Goal: Task Accomplishment & Management: Use online tool/utility

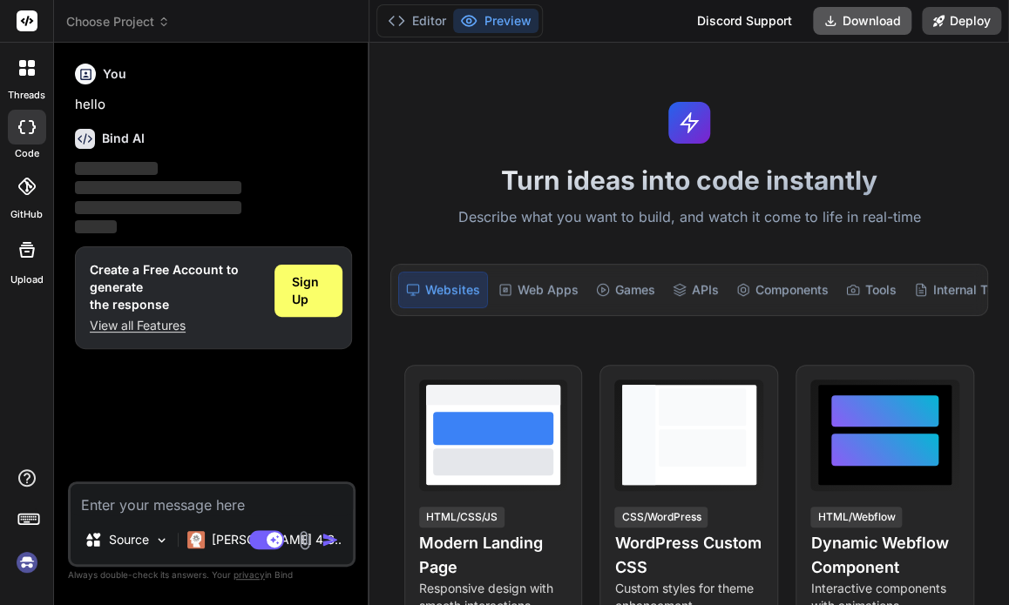
click at [873, 22] on button "Download" at bounding box center [862, 21] width 98 height 28
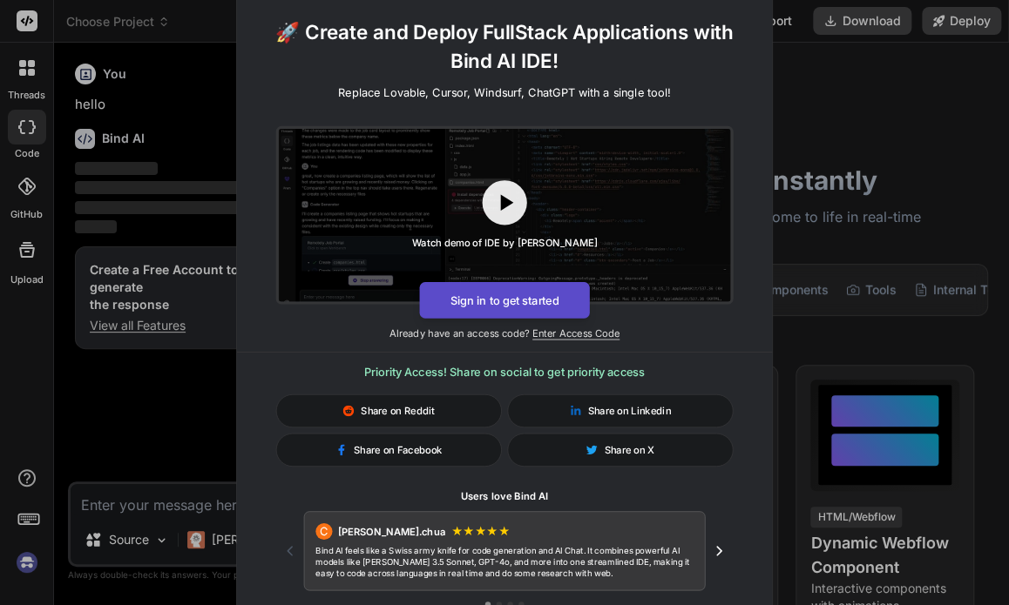
click at [565, 305] on button "Sign in to get started" at bounding box center [504, 300] width 170 height 37
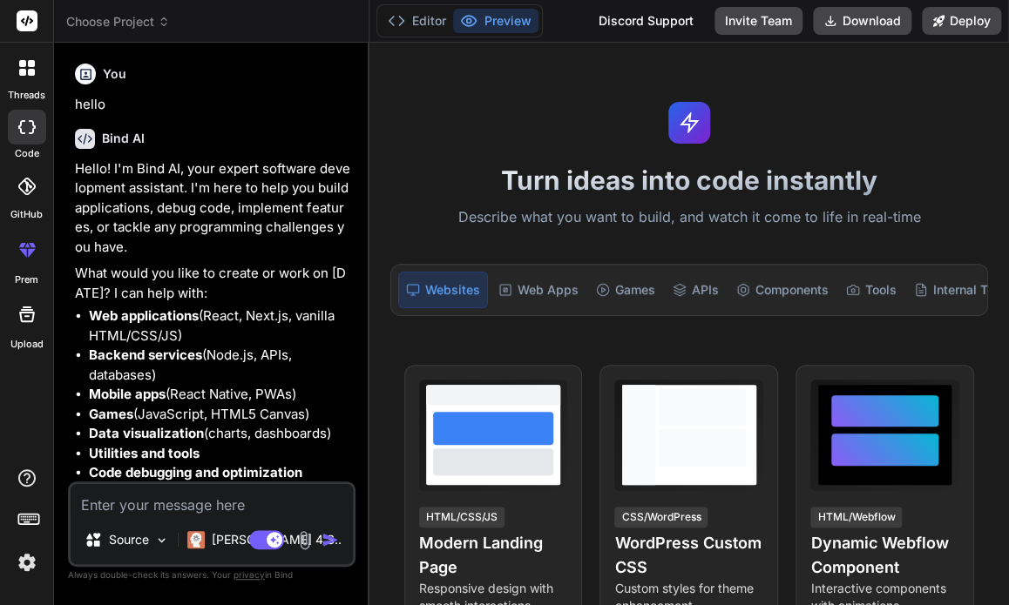
type textarea "x"
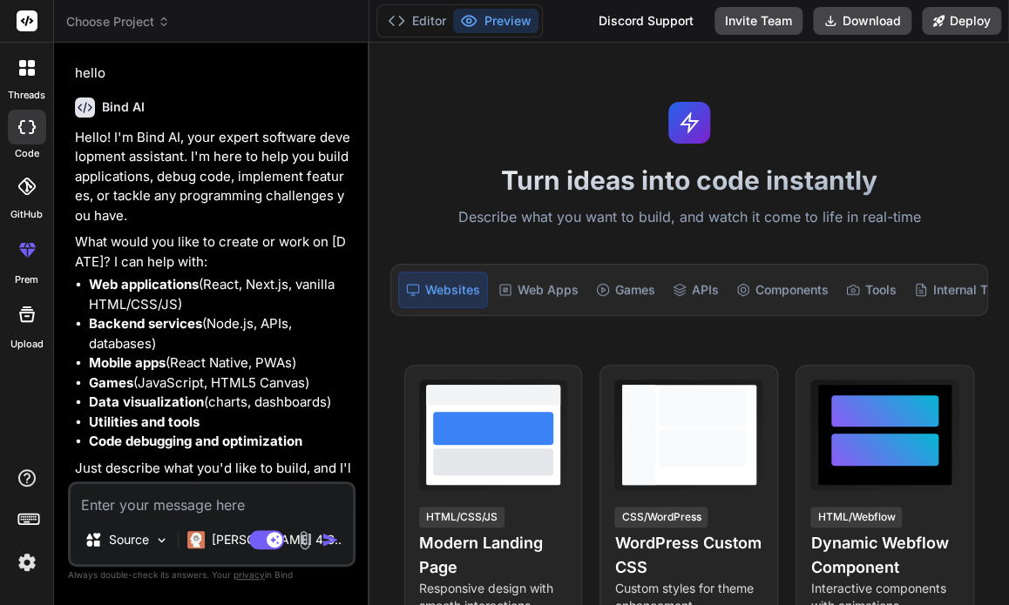
scroll to position [49, 0]
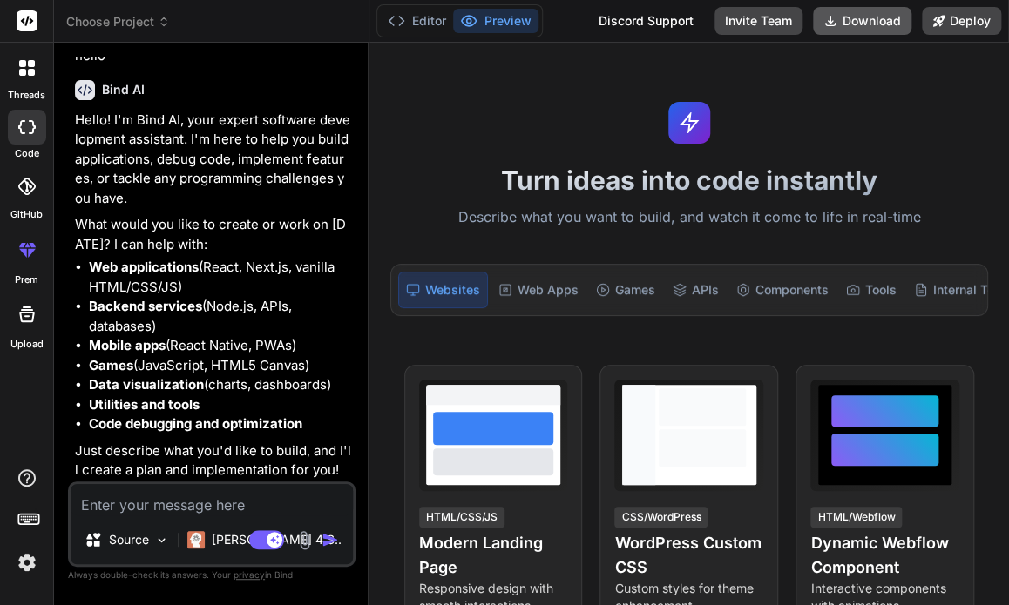
click at [865, 24] on button "Download" at bounding box center [862, 21] width 98 height 28
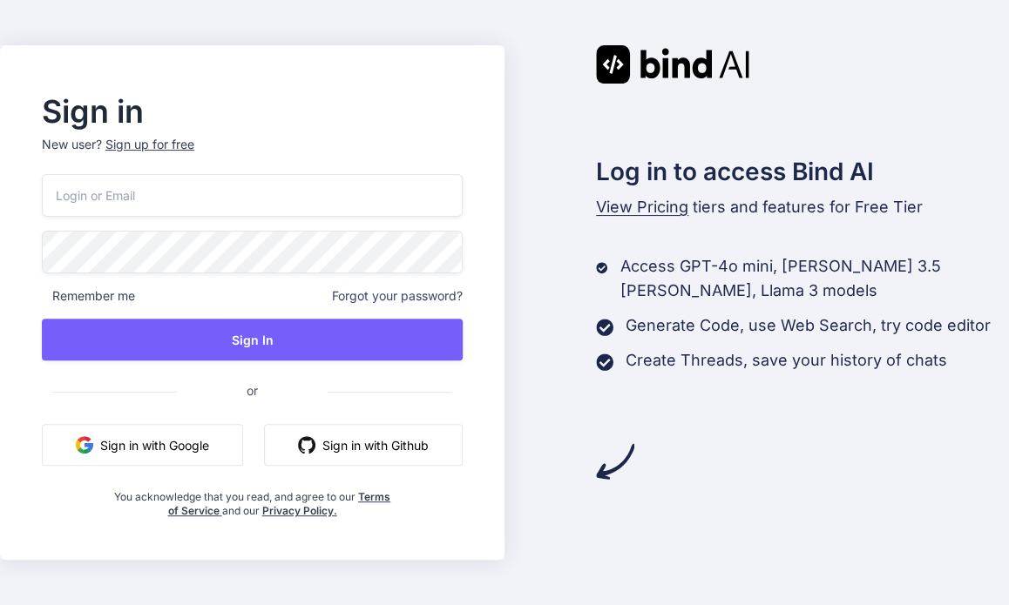
click at [189, 466] on div "Remember me Forgot your password? Sign In or Sign in with Google Sign in with G…" at bounding box center [252, 346] width 421 height 344
click at [189, 457] on button "Sign in with Google" at bounding box center [142, 445] width 201 height 42
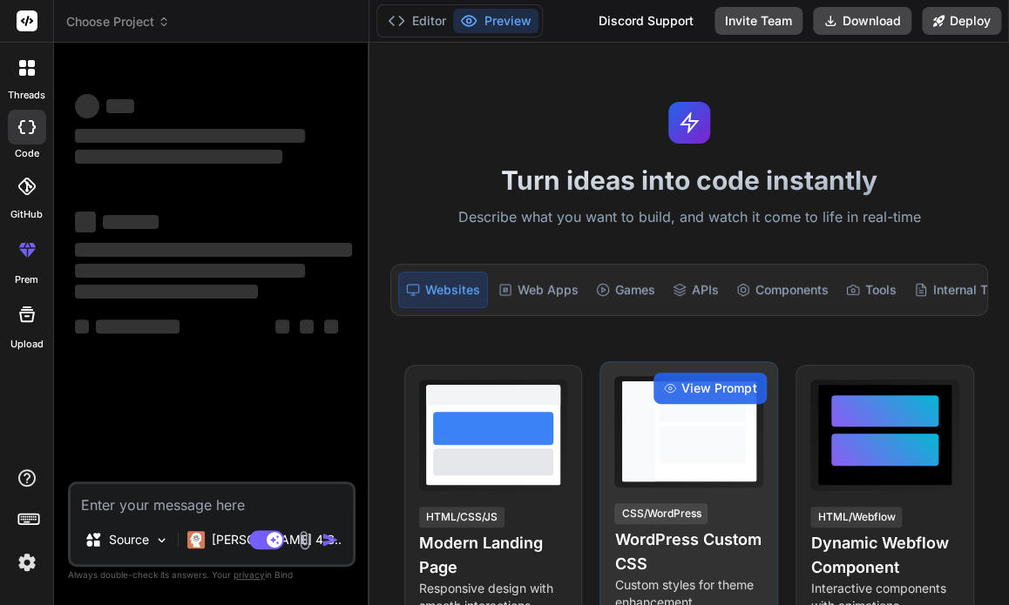
type textarea "x"
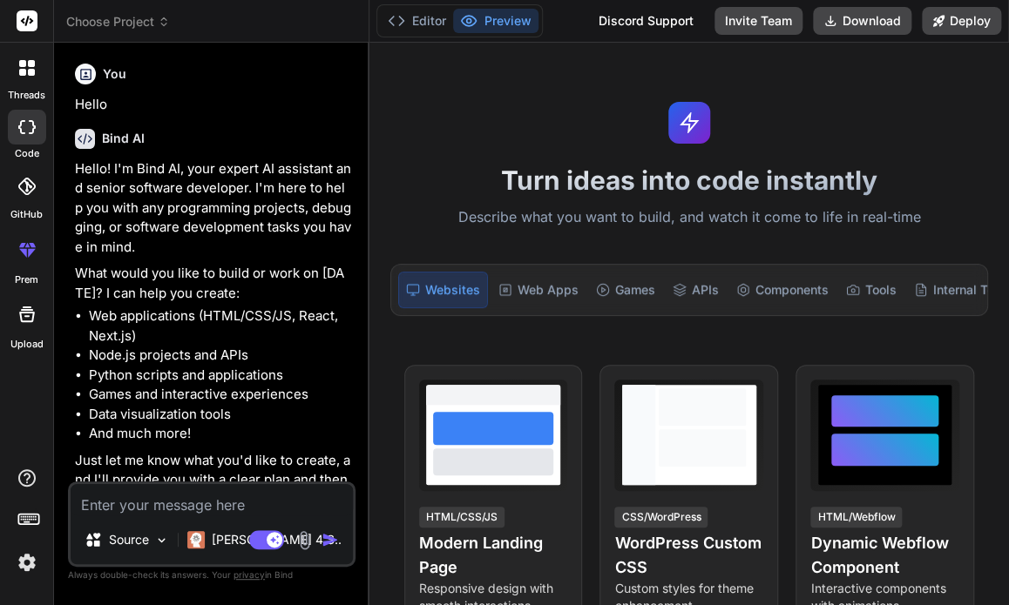
click at [20, 28] on rect at bounding box center [27, 20] width 21 height 21
click at [21, 318] on icon at bounding box center [27, 315] width 16 height 16
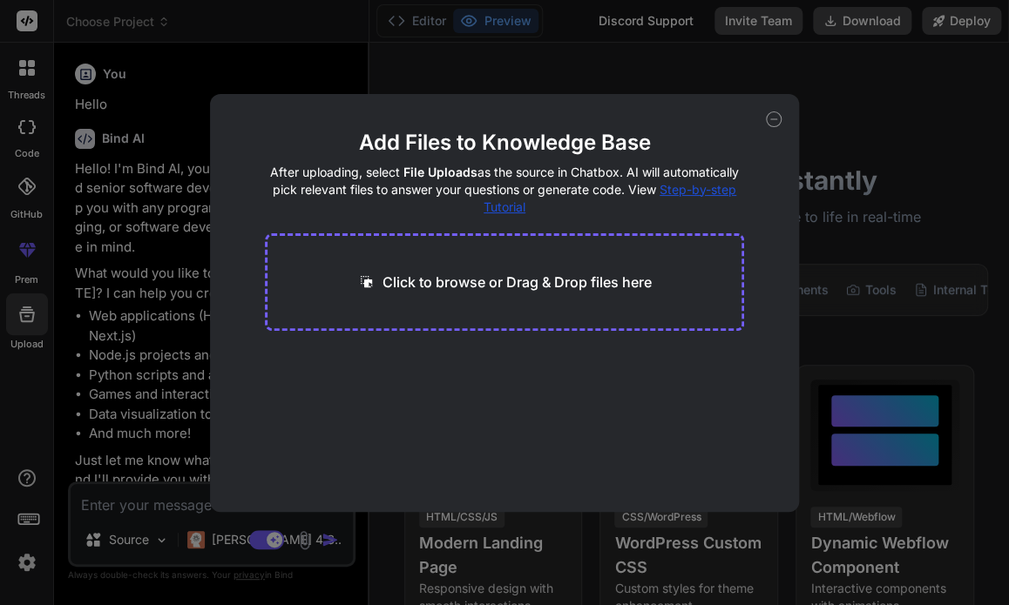
click at [781, 121] on div "Add Files to Knowledge Base After uploading, select File Uploads as the source …" at bounding box center [504, 303] width 589 height 418
click at [774, 115] on icon at bounding box center [774, 120] width 16 height 16
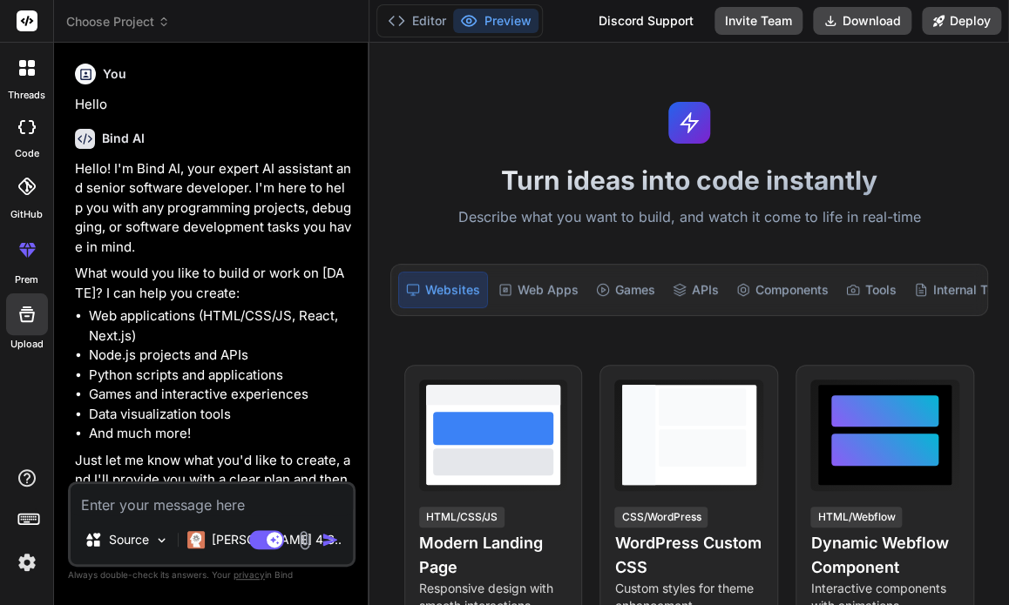
type textarea "x"
